Goal: Find specific page/section: Locate item on page

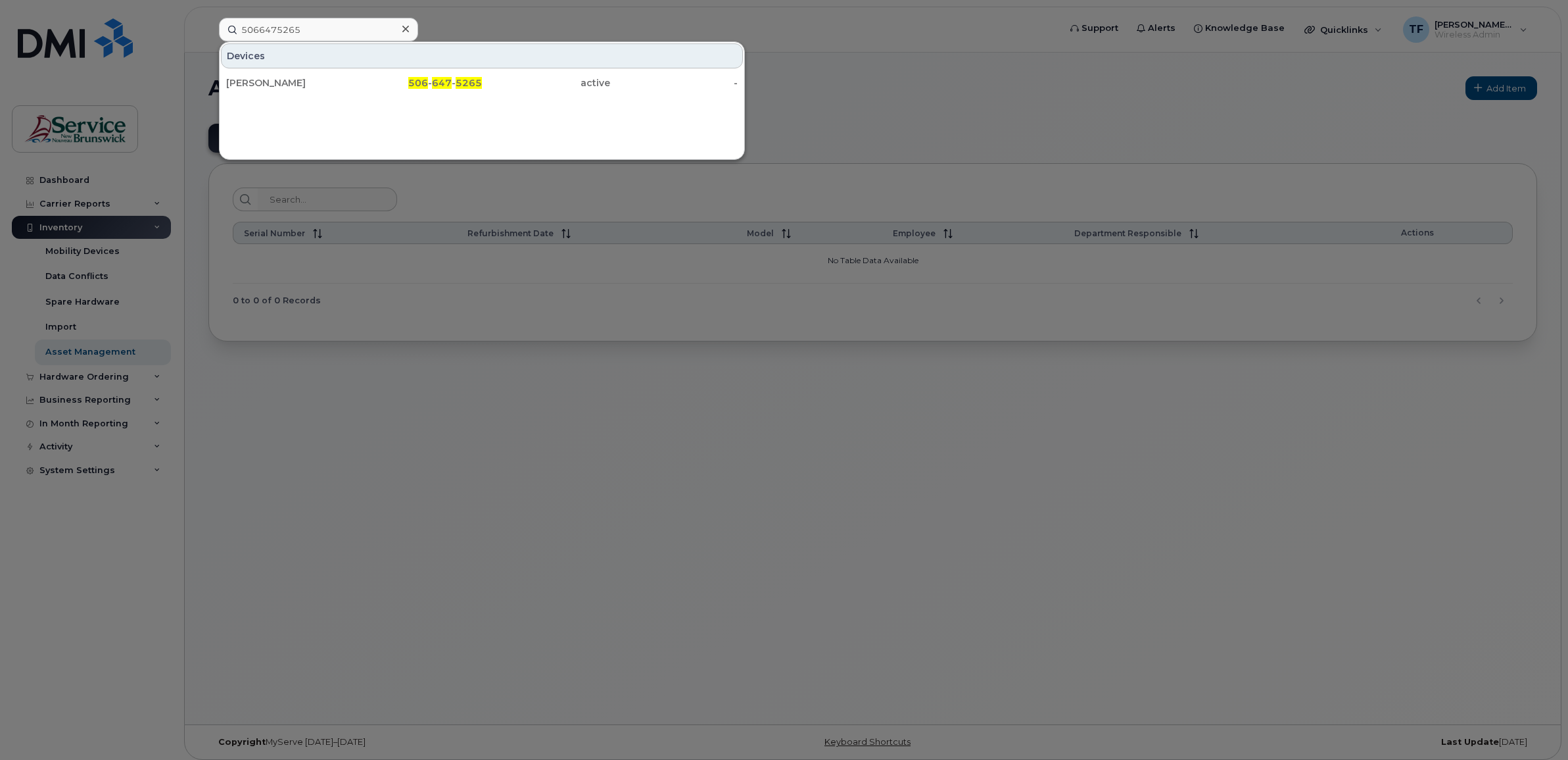
click at [321, 30] on input "5066475265" at bounding box center [318, 30] width 199 height 24
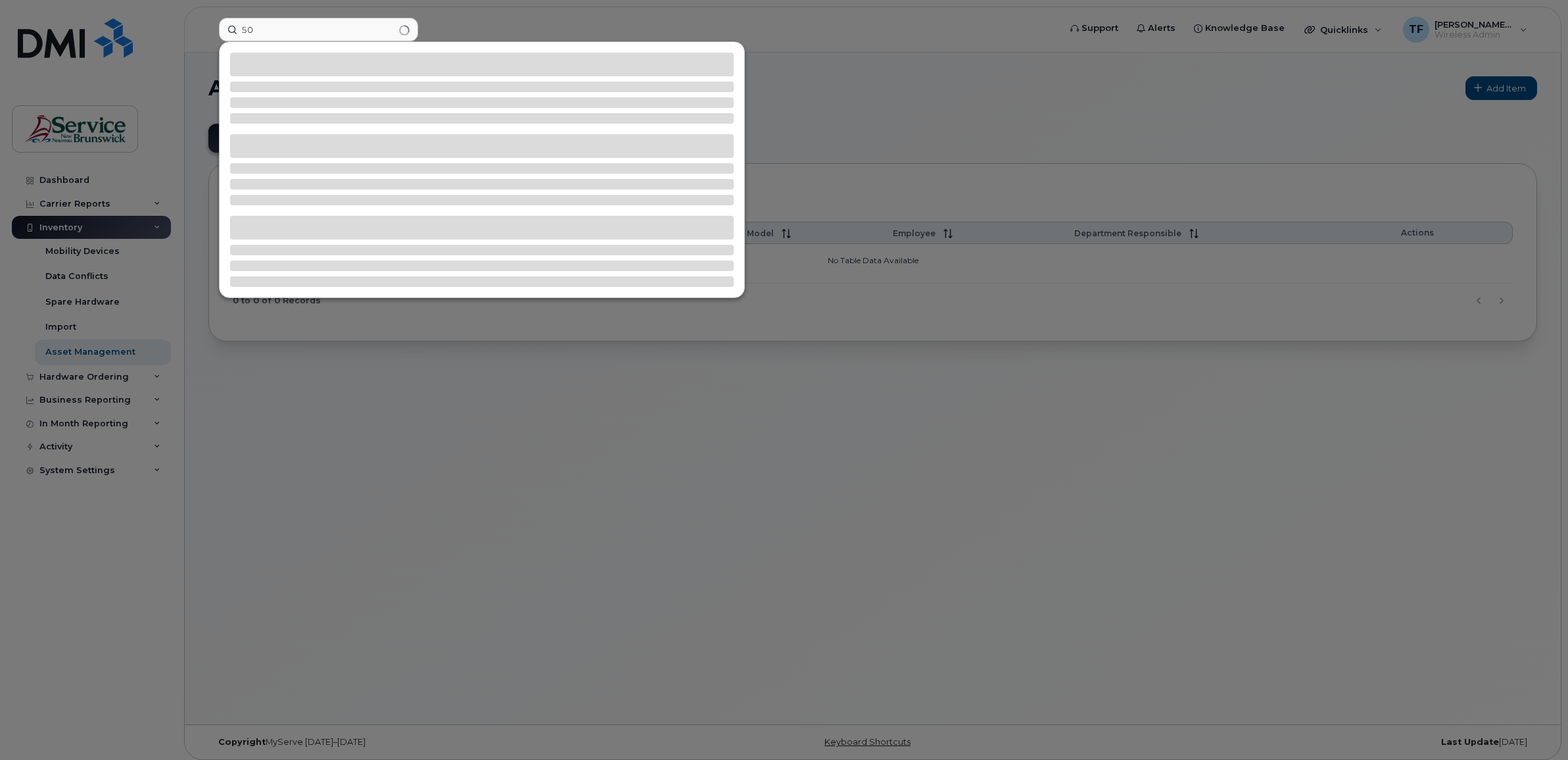
type input "5"
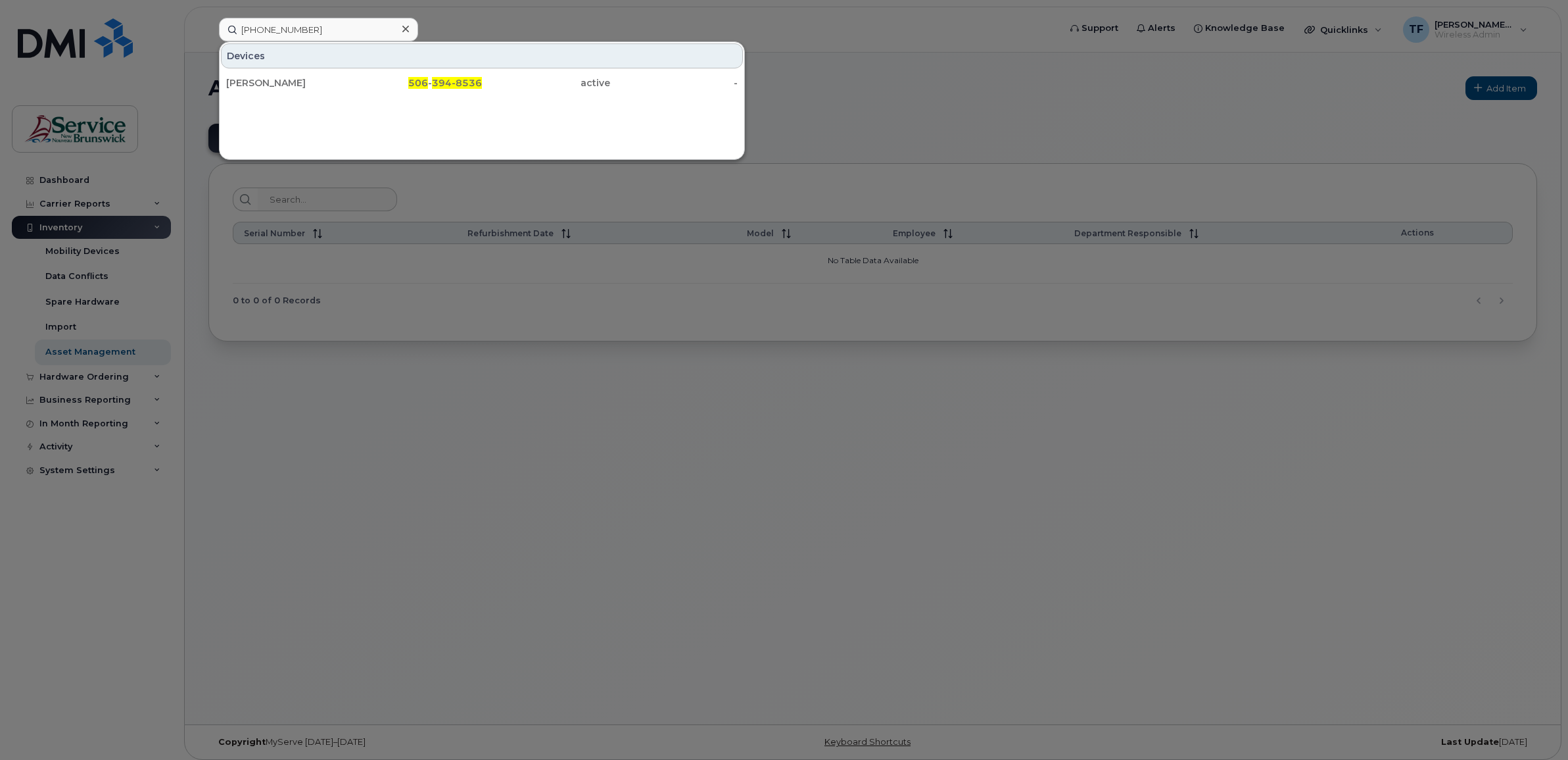
click at [520, 362] on div at bounding box center [784, 380] width 1568 height 760
drag, startPoint x: 319, startPoint y: 28, endPoint x: 199, endPoint y: 20, distance: 120.3
click at [209, 20] on div "[PHONE_NUMBER] Devices [PERSON_NAME] 506 - 394-8536 active -" at bounding box center [635, 30] width 853 height 24
paste input "6475265"
click at [283, 28] on input "5066475265" at bounding box center [318, 30] width 199 height 24
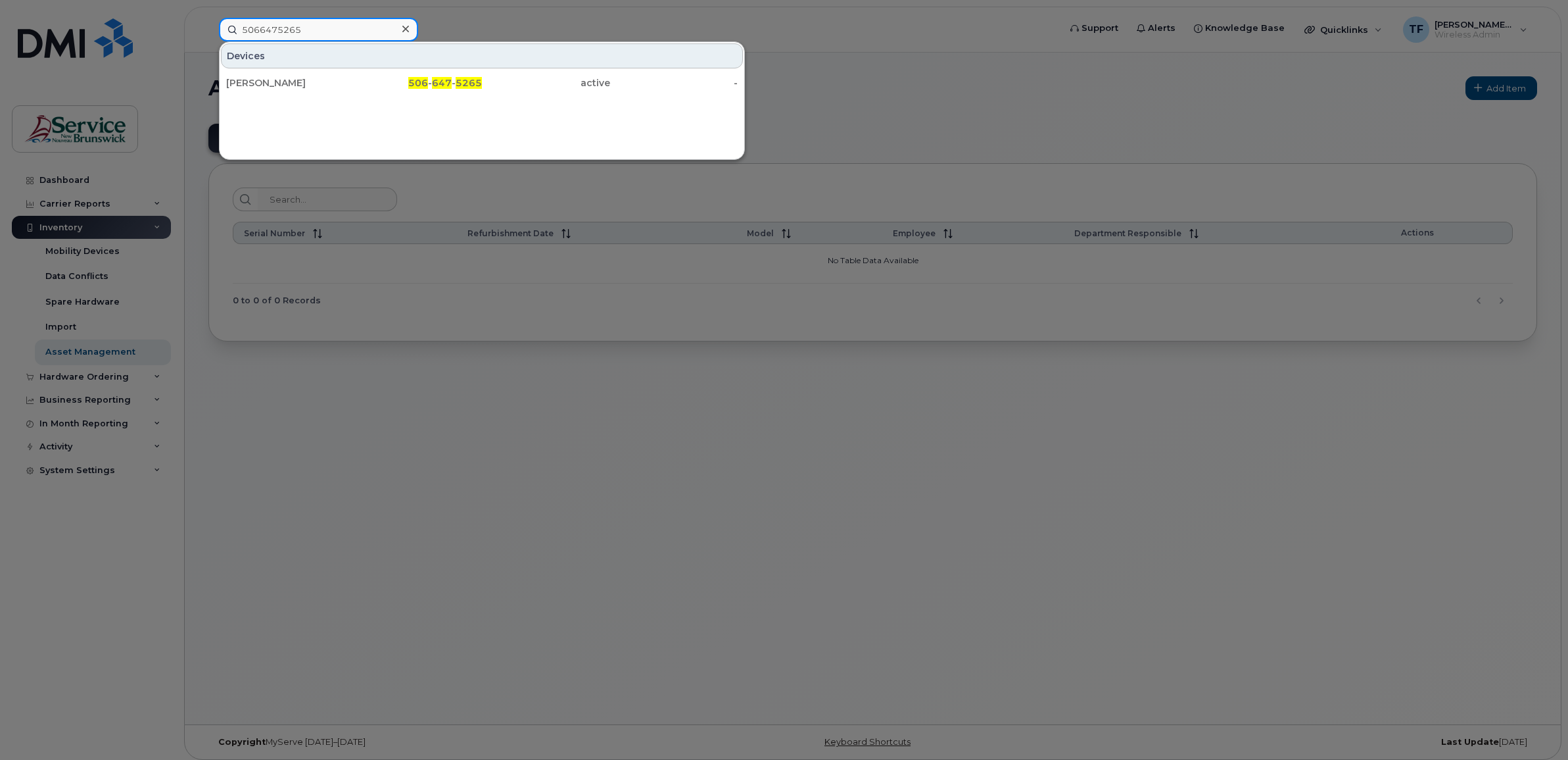
click at [283, 28] on input "5066475265" at bounding box center [318, 30] width 199 height 24
paste input "-658-260"
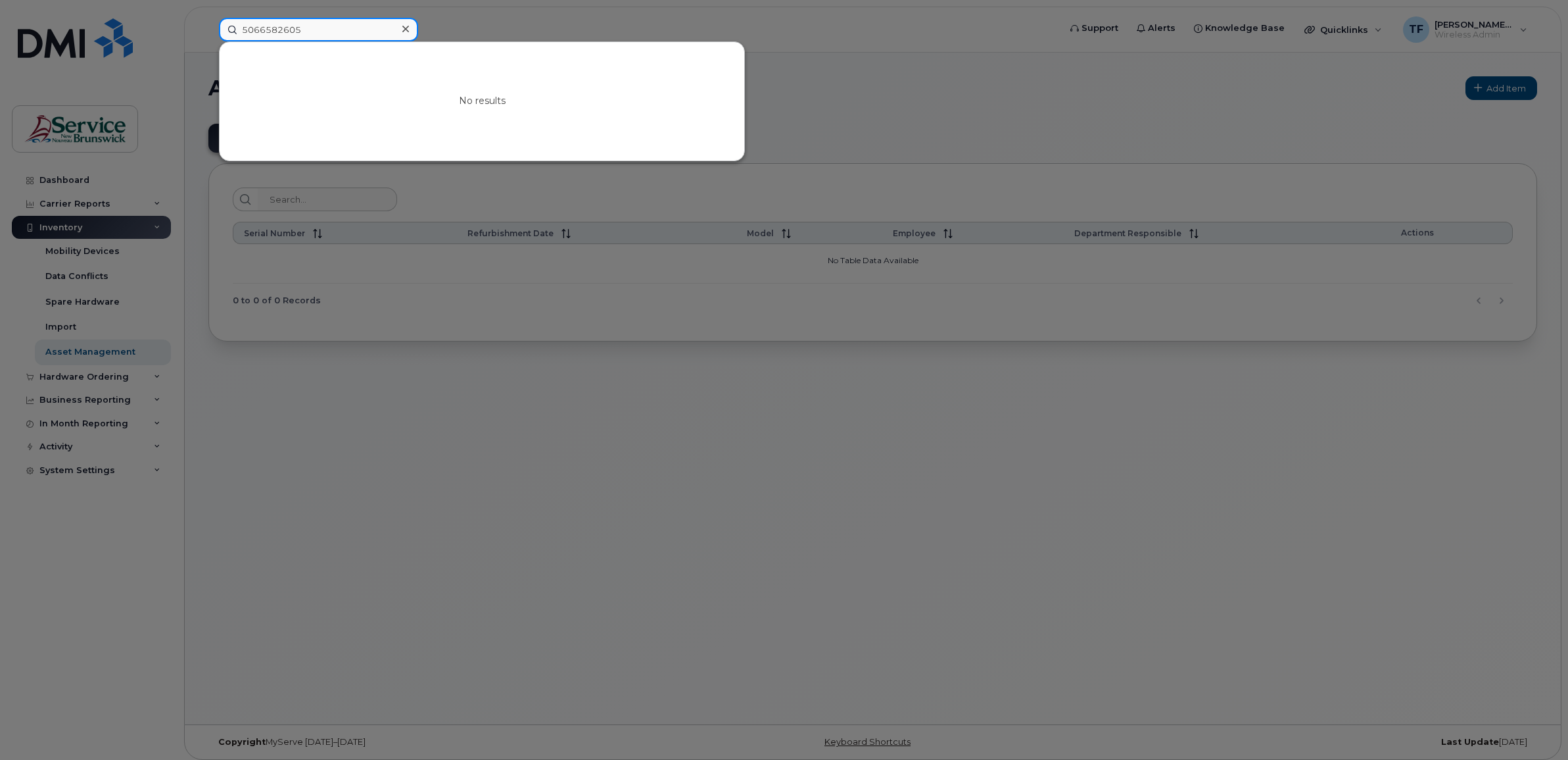
click at [269, 26] on input "5066582605" at bounding box center [318, 30] width 199 height 24
click at [320, 30] on input "5066582605" at bounding box center [318, 30] width 199 height 24
paste input "47526"
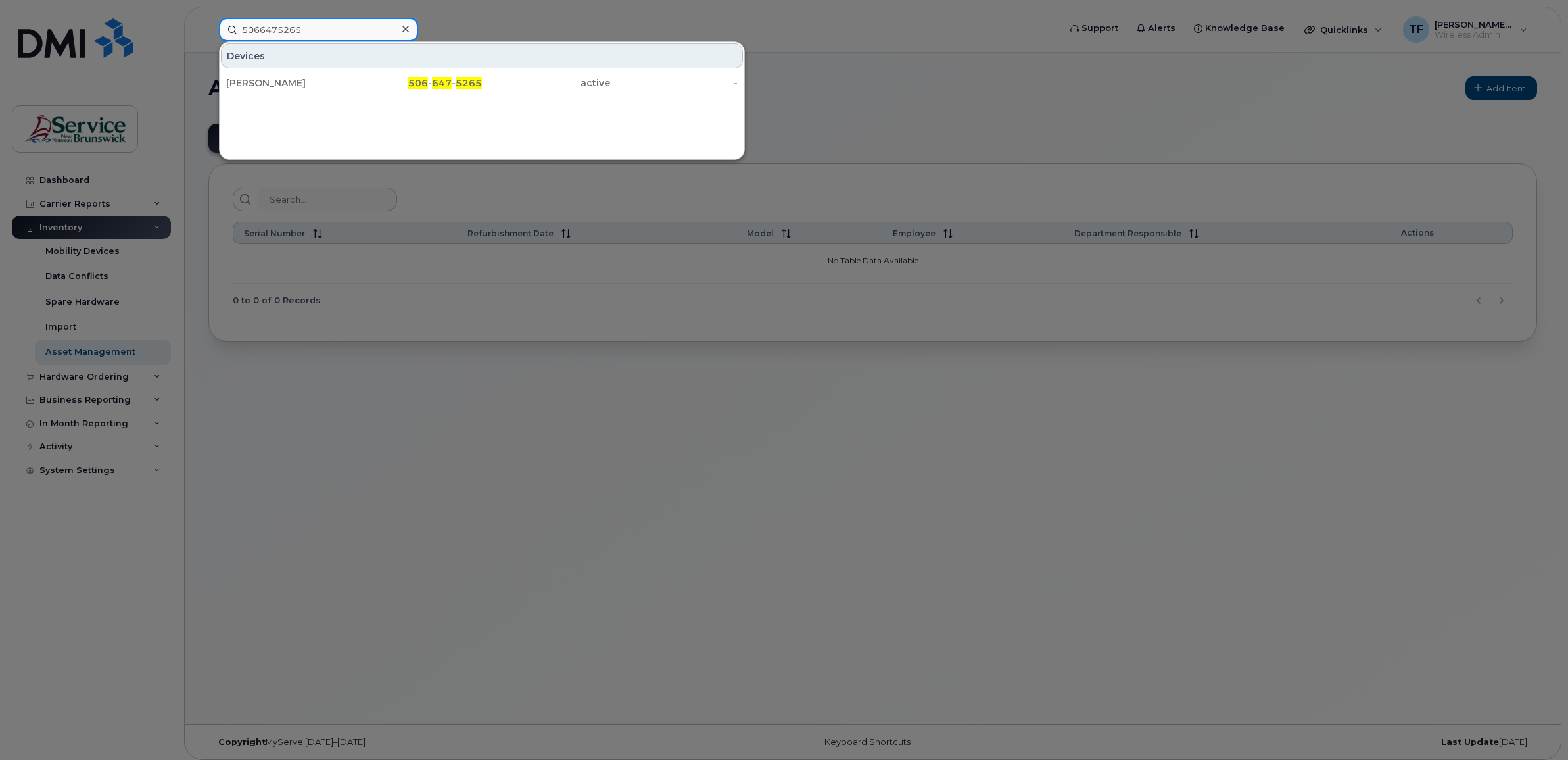
click at [281, 26] on input "5066475265" at bounding box center [318, 30] width 199 height 24
paste input "5663060"
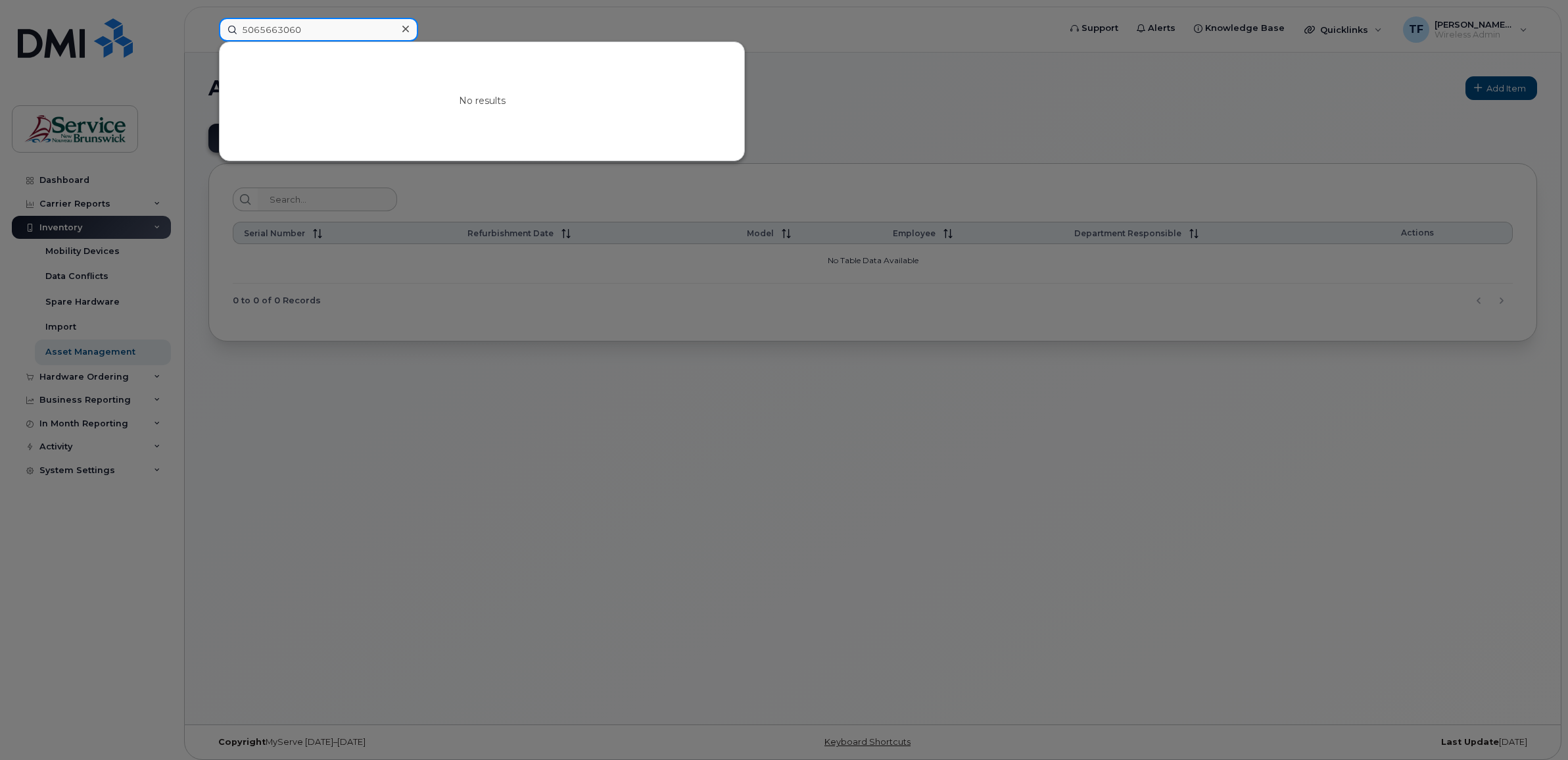
click at [271, 32] on input "5065663060" at bounding box center [318, 30] width 199 height 24
paste input "6508925"
type input "5066508925"
